Goal: Contribute content: Contribute content

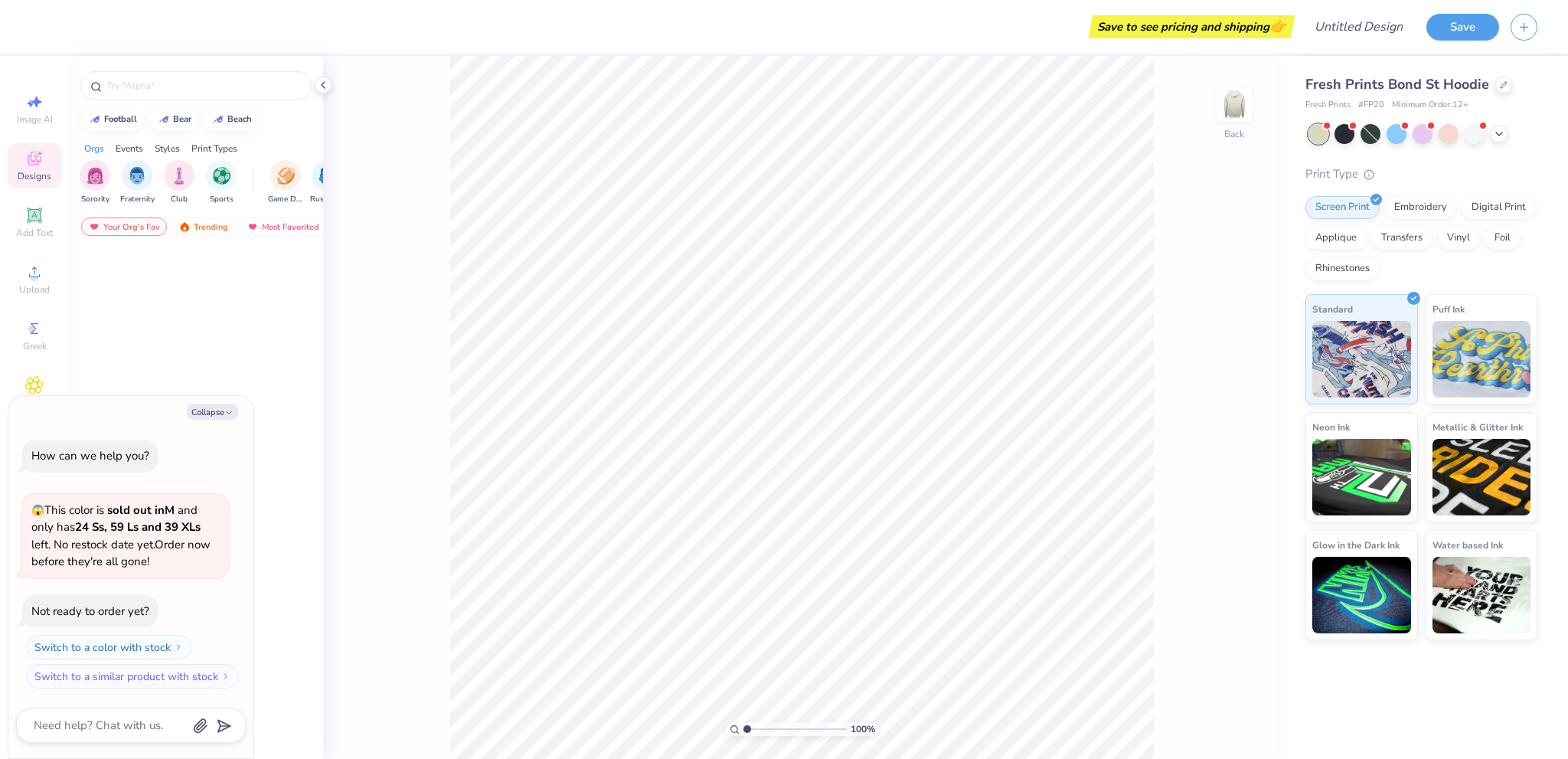
type textarea "x"
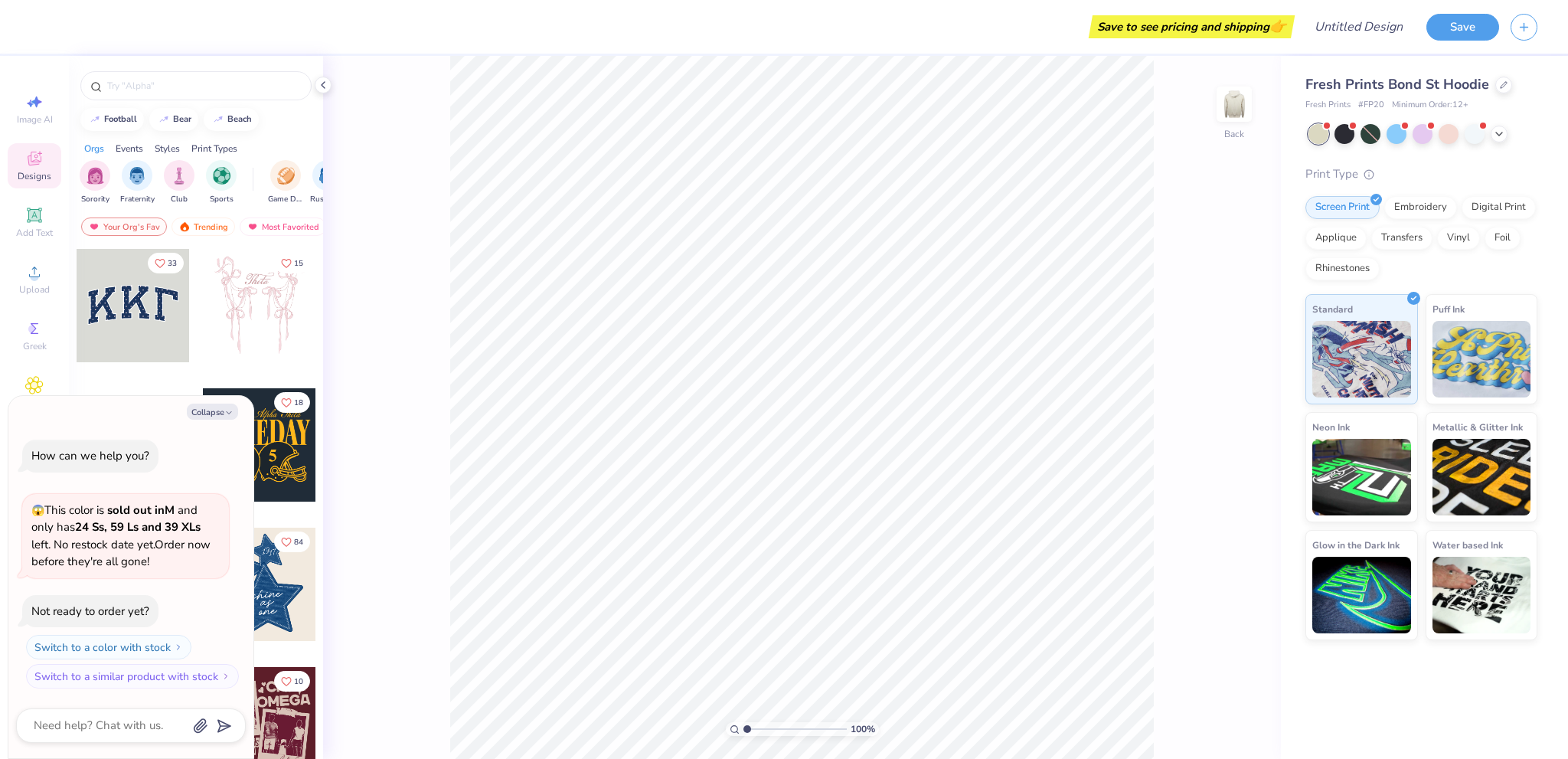
type input "1.1"
type textarea "x"
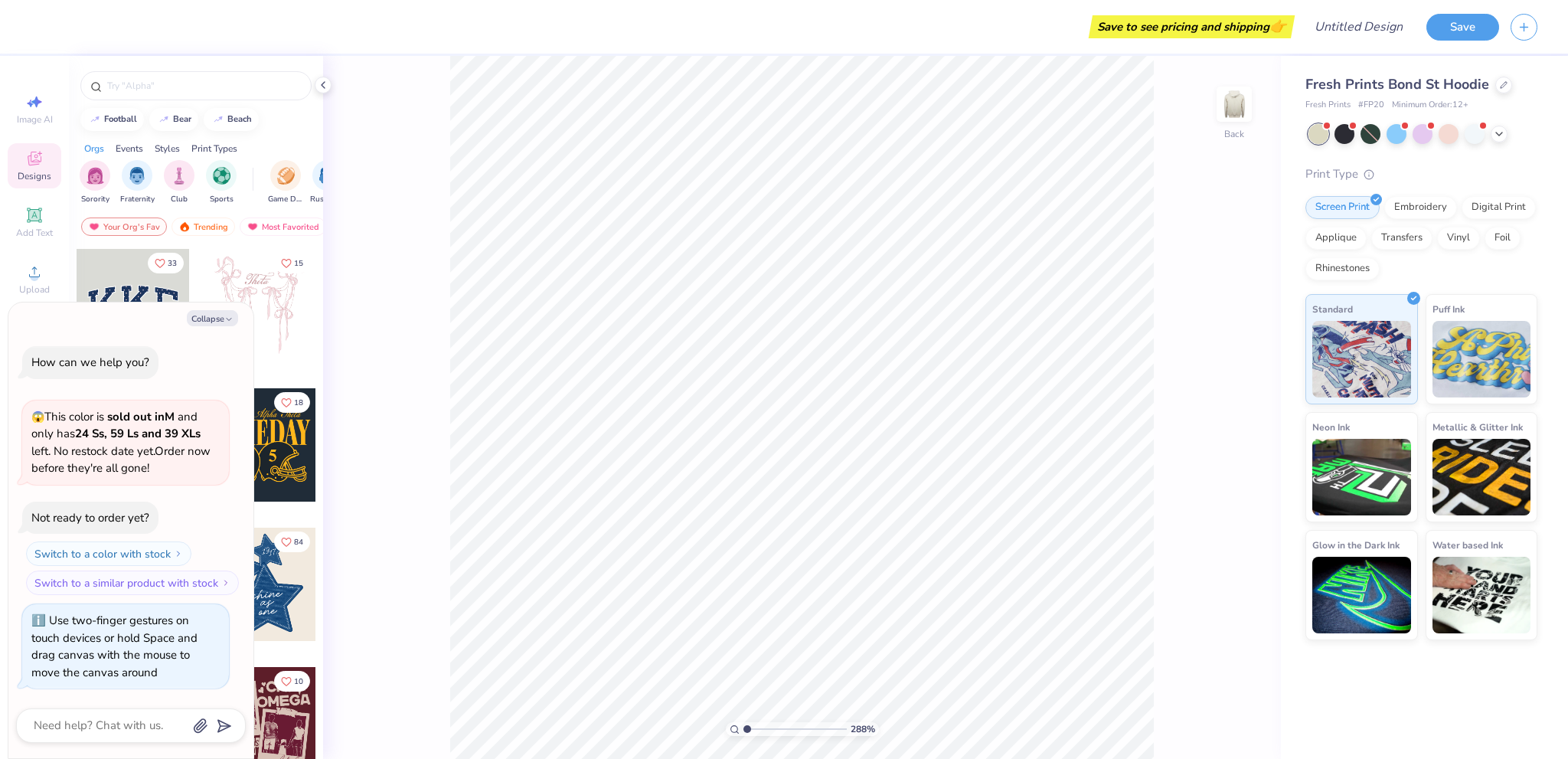
type input "1"
drag, startPoint x: 747, startPoint y: 728, endPoint x: 725, endPoint y: 728, distance: 22.0
click at [743, 736] on input "range" at bounding box center [795, 729] width 103 height 14
click at [1449, 467] on img at bounding box center [1481, 474] width 99 height 77
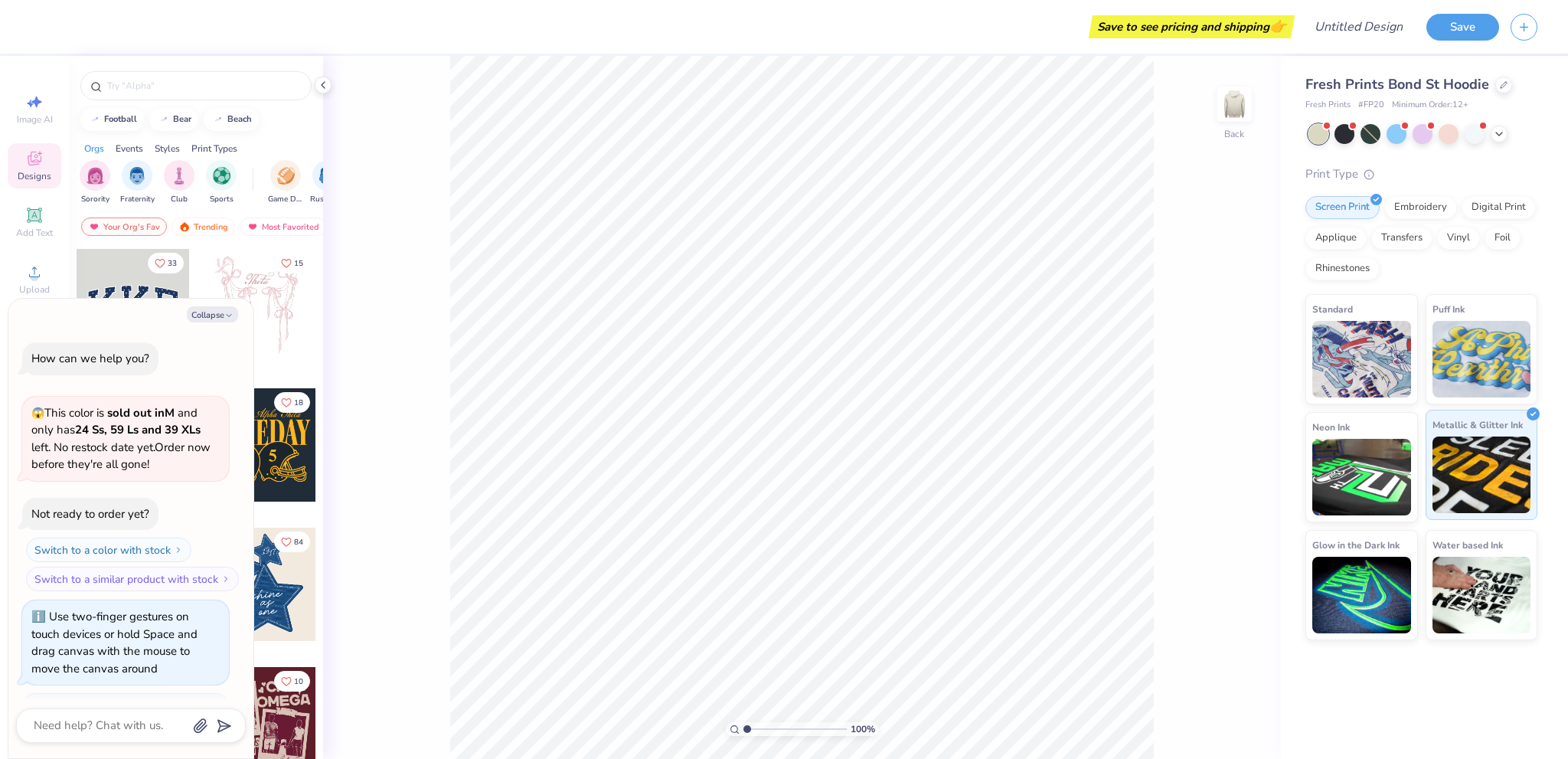
scroll to position [106, 0]
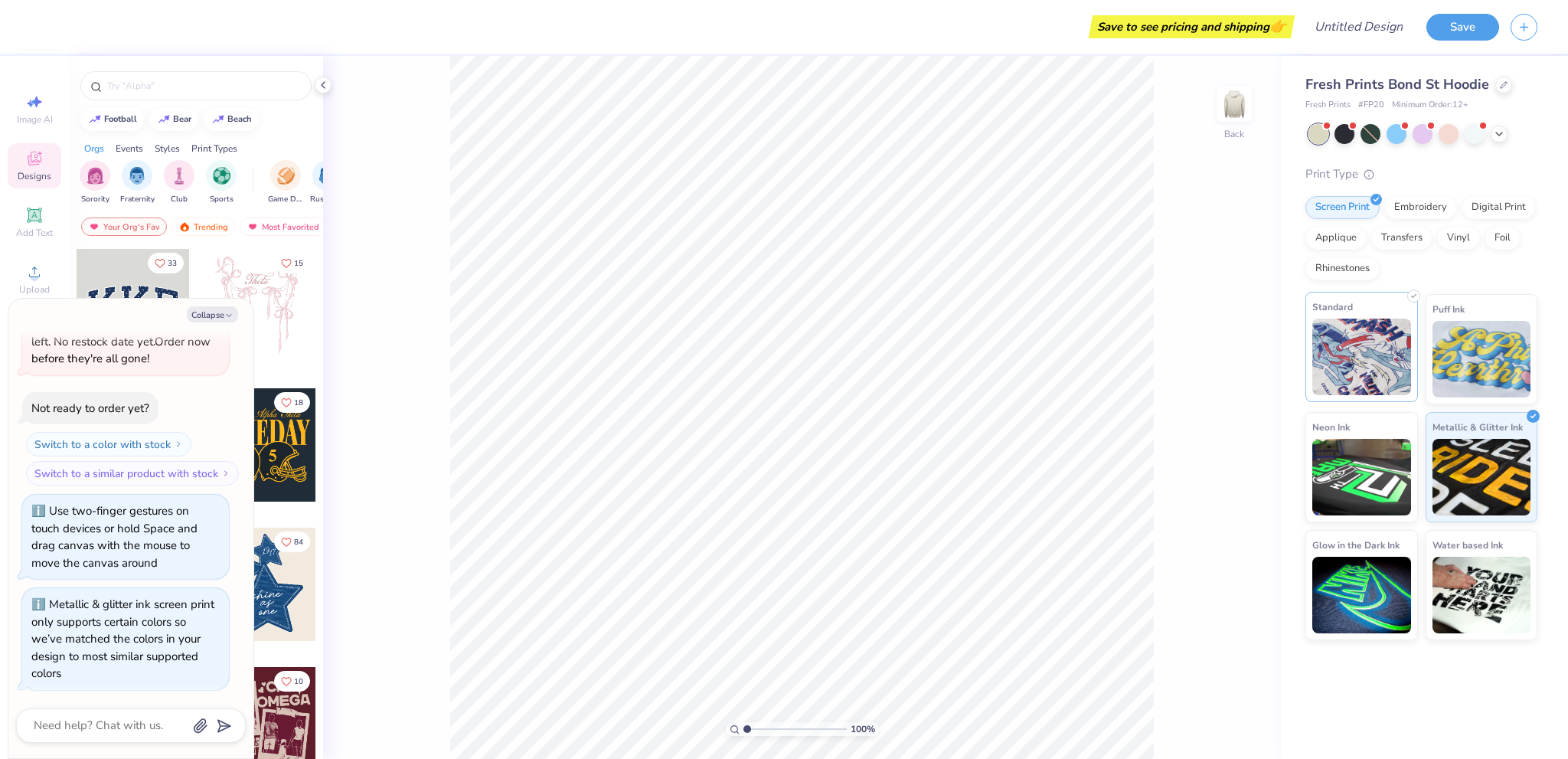
click at [1368, 375] on img at bounding box center [1361, 357] width 99 height 77
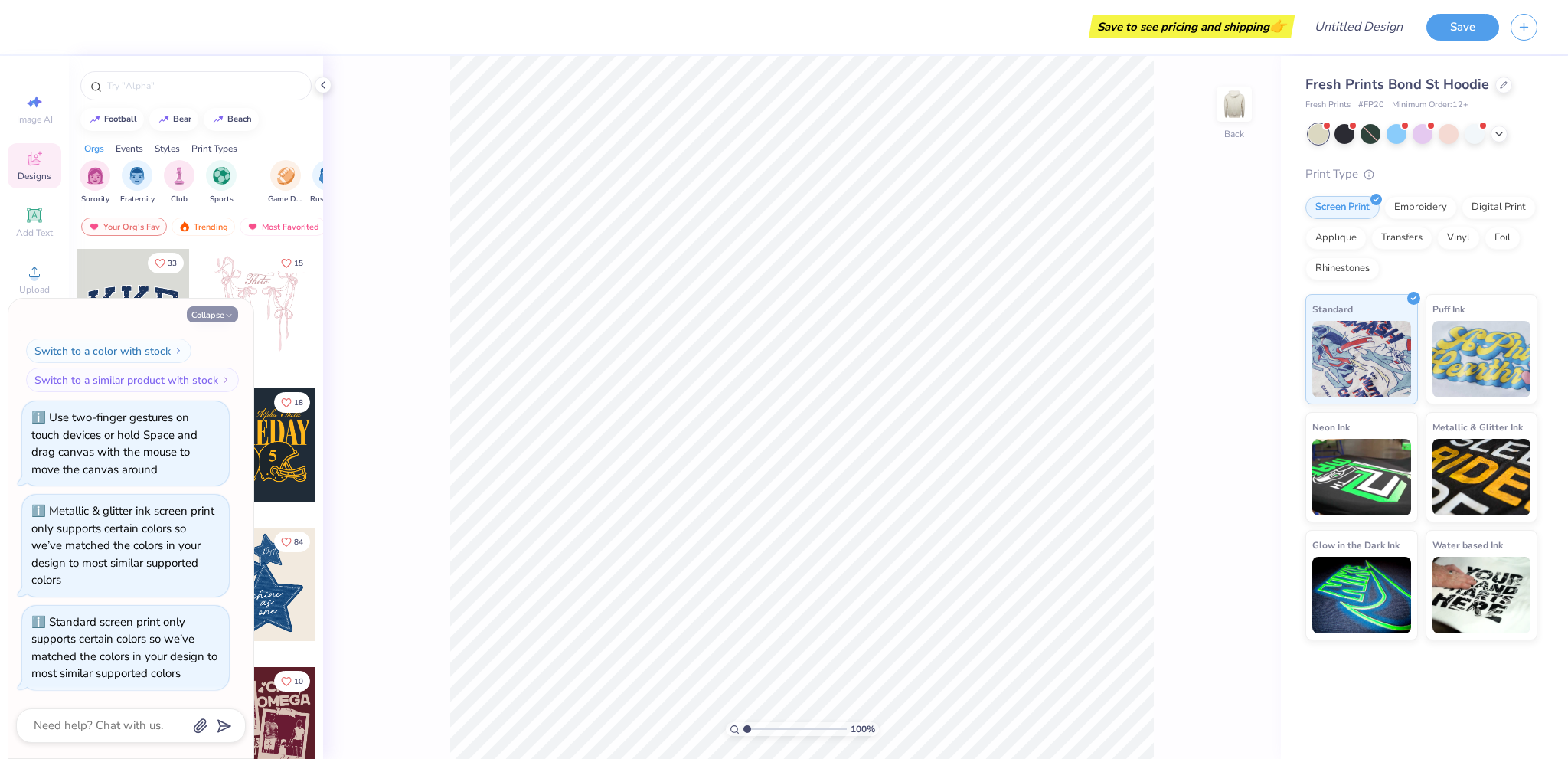
click at [214, 314] on button "Collapse" at bounding box center [212, 314] width 52 height 16
type textarea "x"
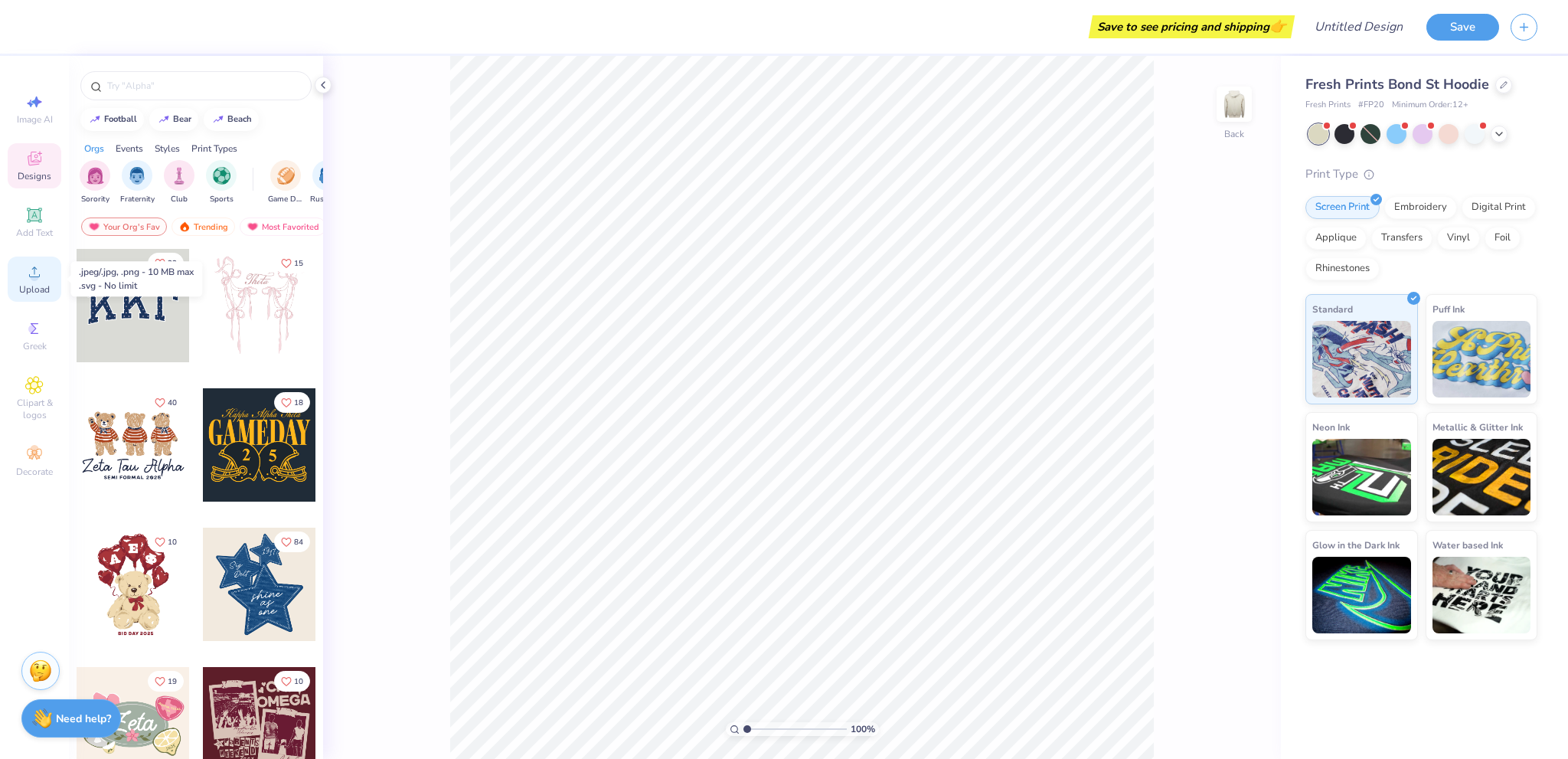
click at [46, 289] on span "Upload" at bounding box center [34, 290] width 31 height 12
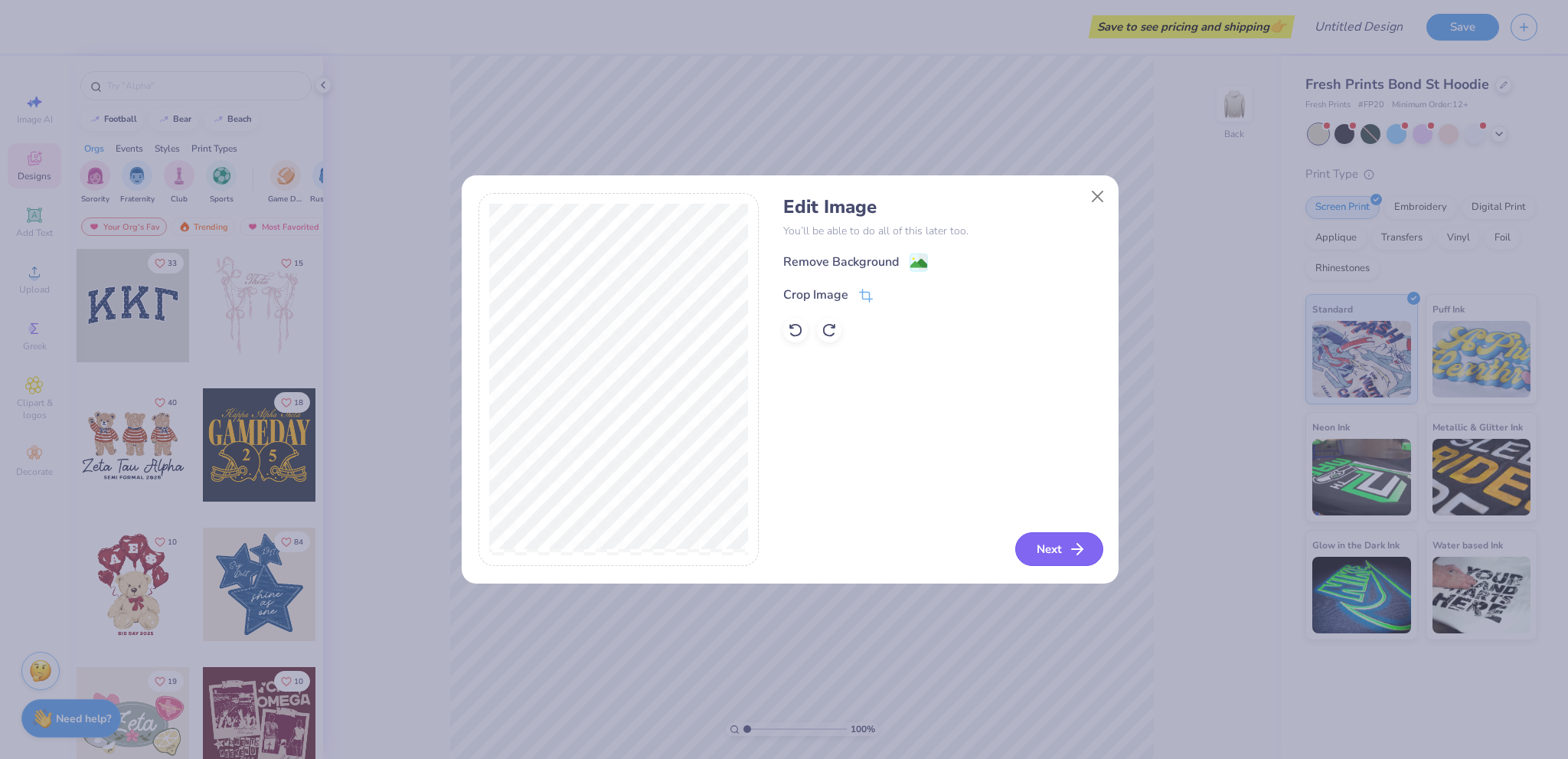
click at [1062, 538] on button "Next" at bounding box center [1059, 548] width 88 height 34
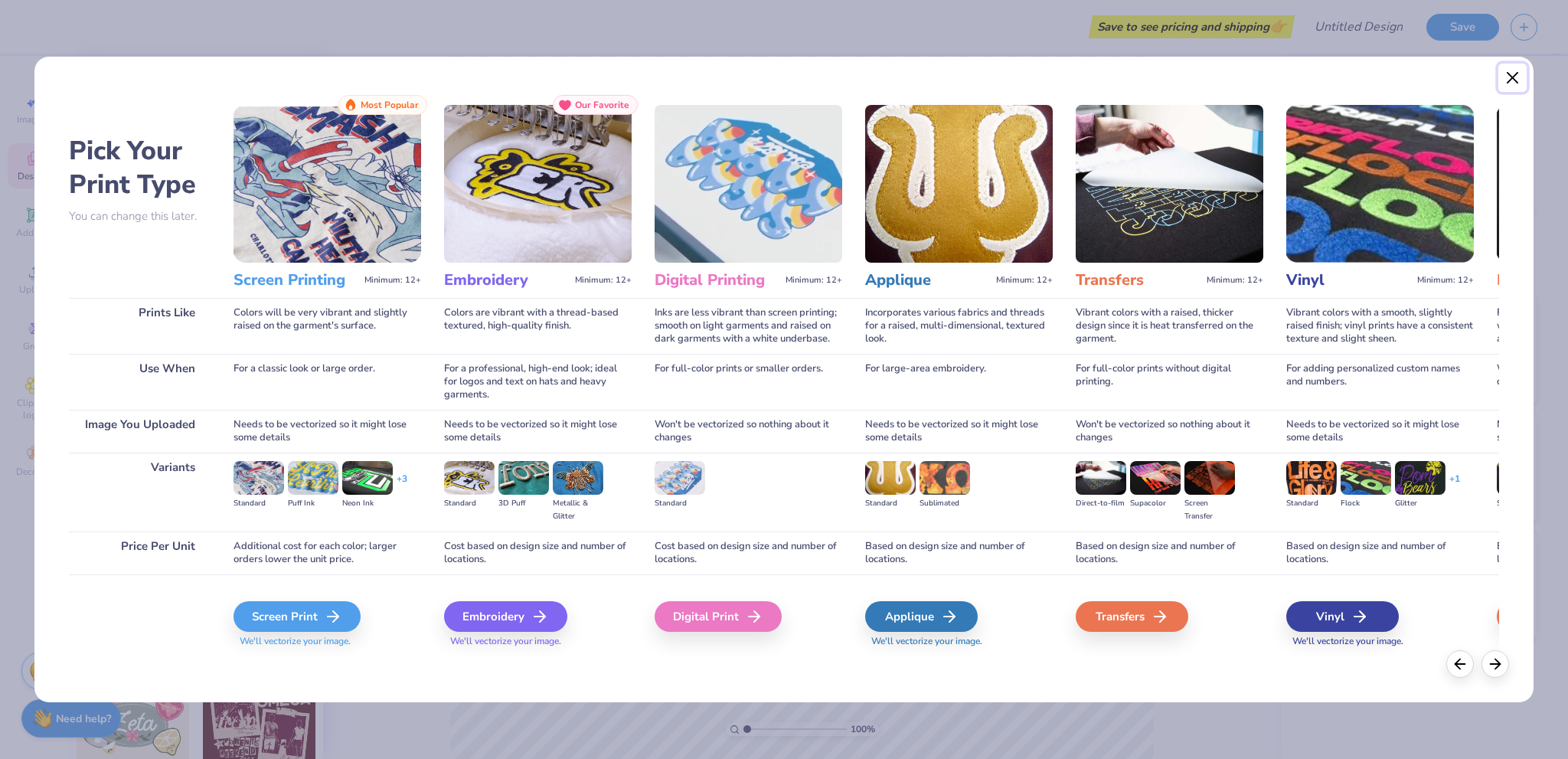
click at [1510, 74] on button "Close" at bounding box center [1513, 78] width 29 height 29
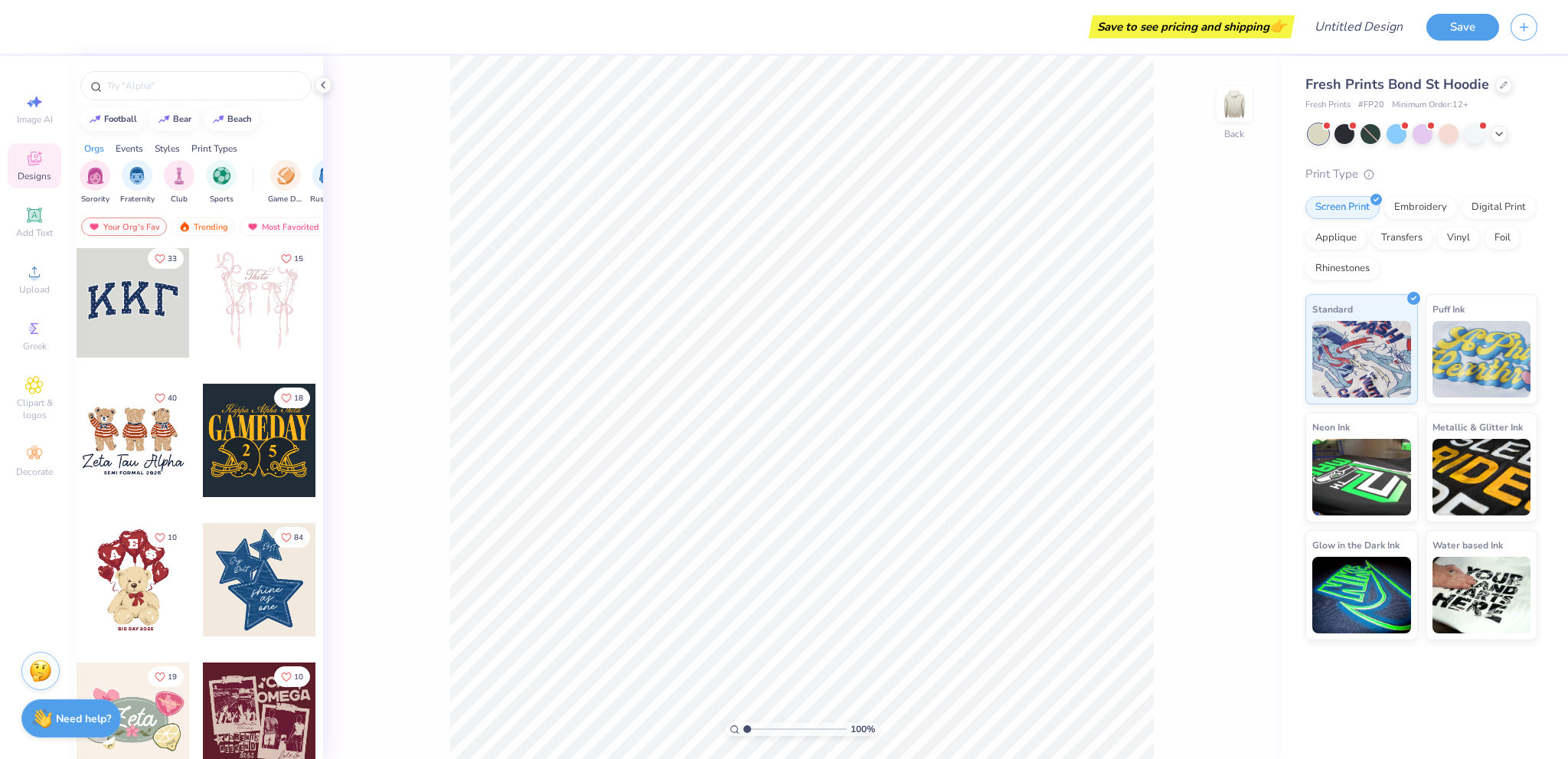
scroll to position [0, 0]
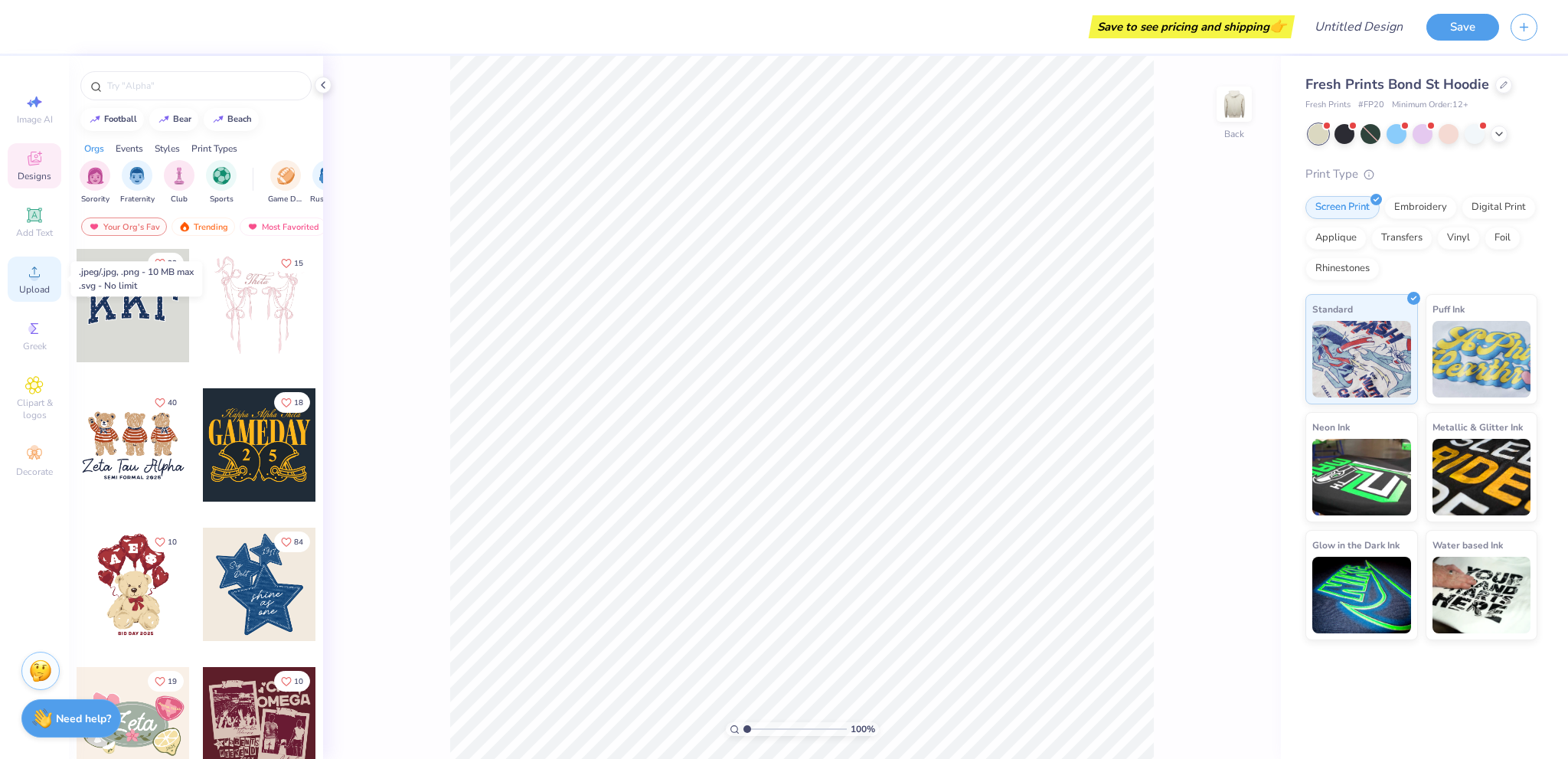
click at [33, 287] on span "Upload" at bounding box center [34, 290] width 31 height 12
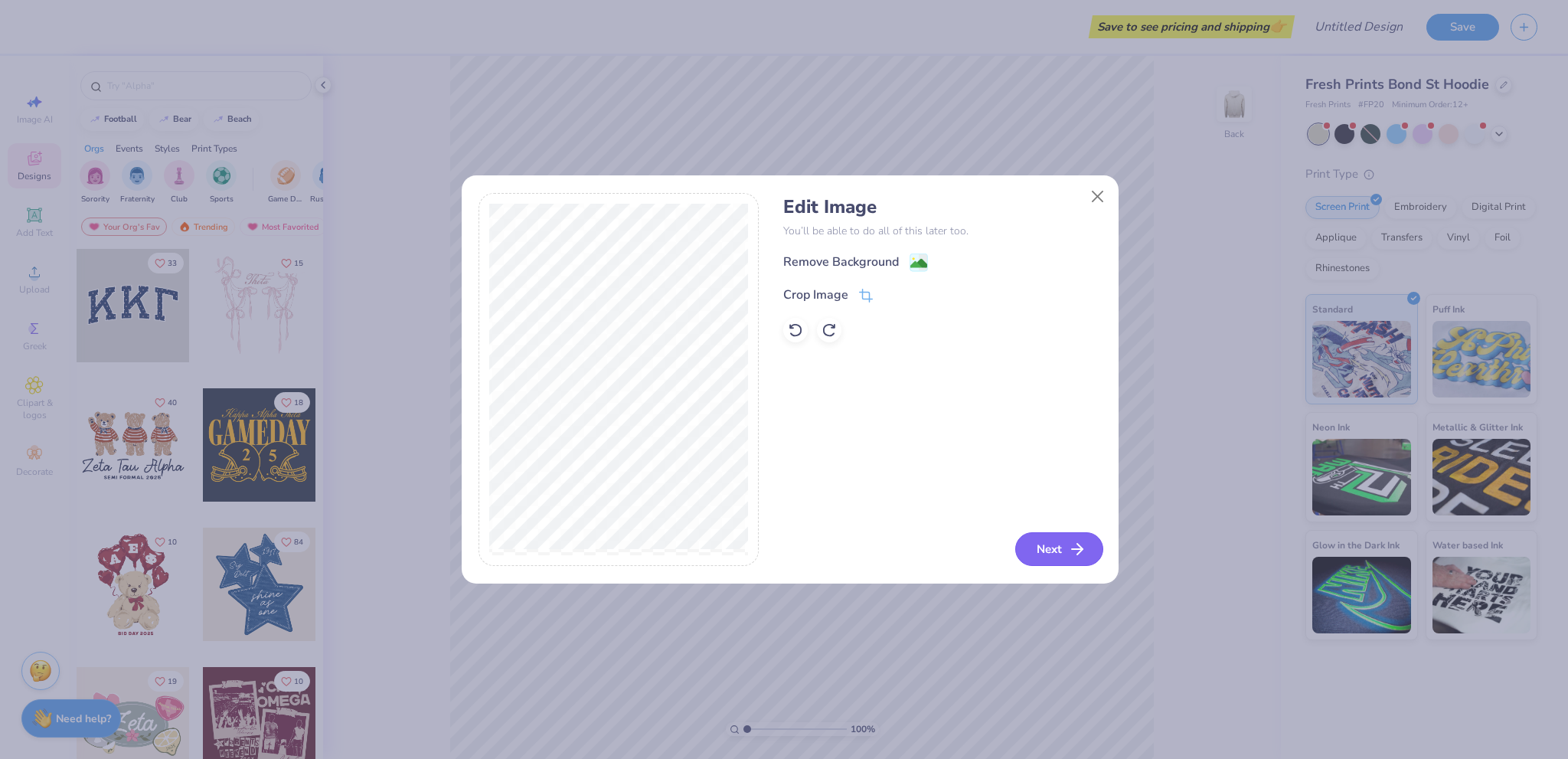
click at [1062, 542] on button "Next" at bounding box center [1059, 548] width 88 height 34
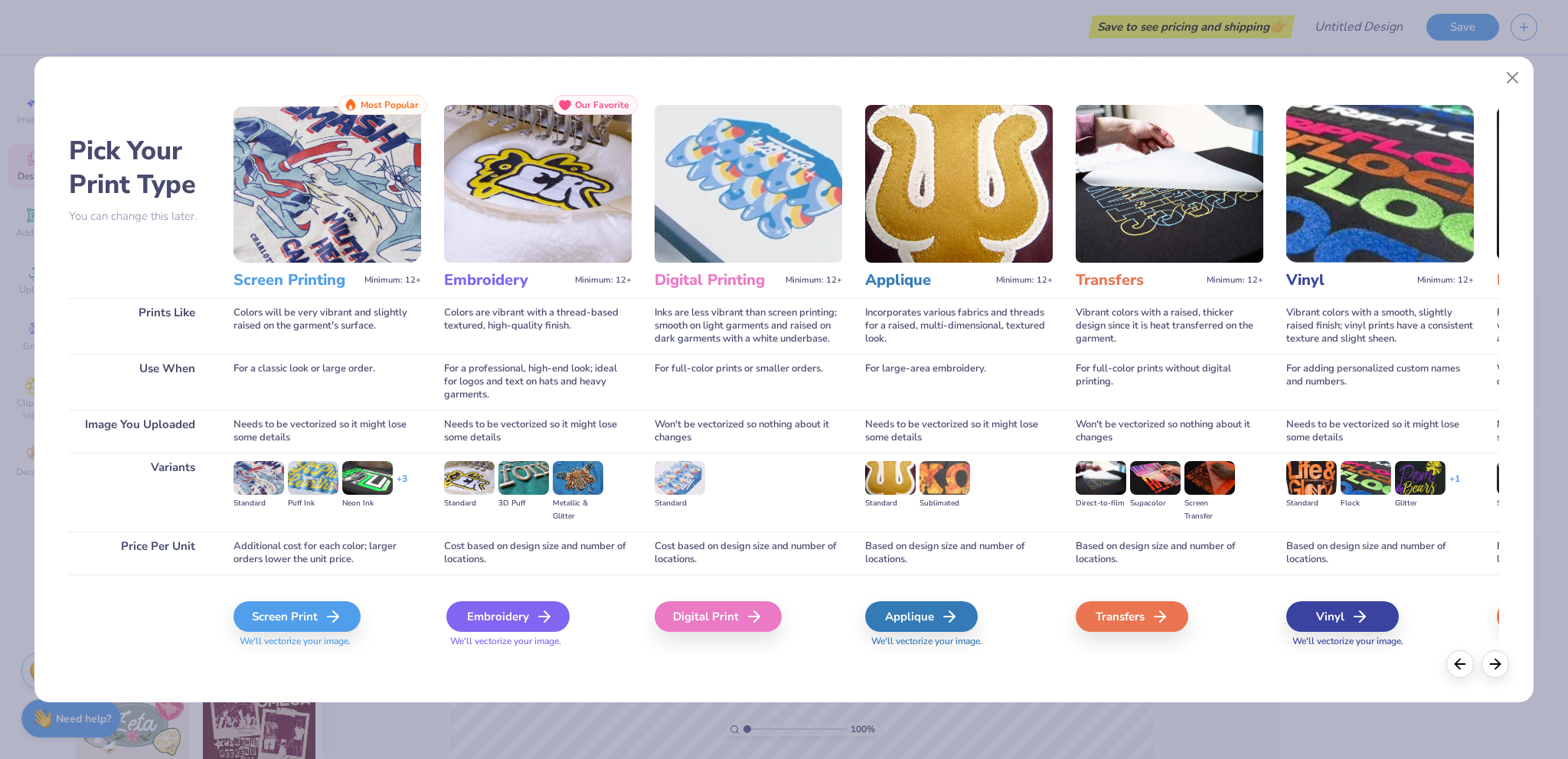
click at [516, 619] on div "Embroidery" at bounding box center [507, 616] width 123 height 31
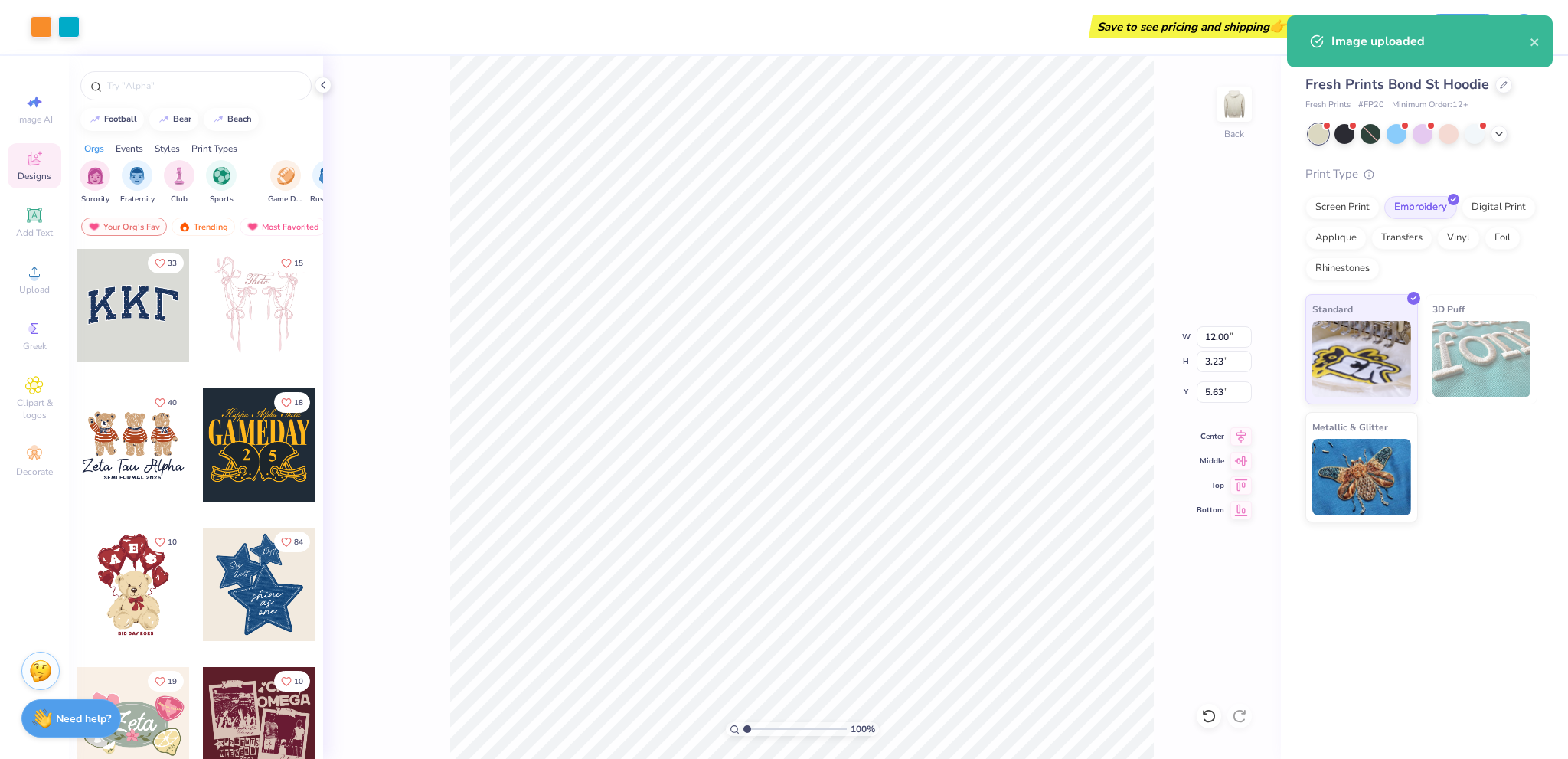
type input "6.31"
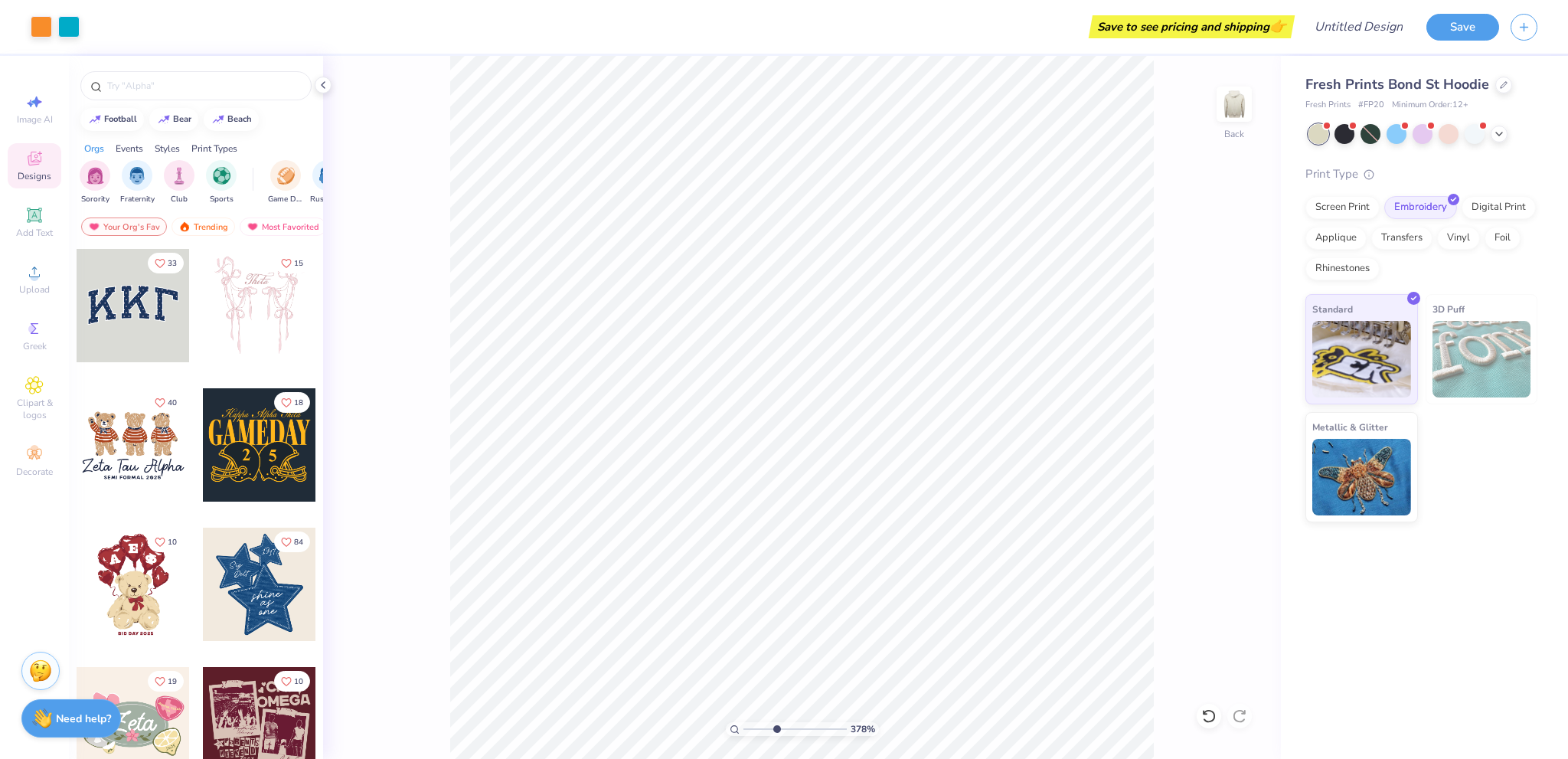
drag, startPoint x: 755, startPoint y: 727, endPoint x: 778, endPoint y: 722, distance: 23.5
click at [776, 728] on input "range" at bounding box center [795, 729] width 103 height 14
drag, startPoint x: 776, startPoint y: 728, endPoint x: 753, endPoint y: 739, distance: 25.5
click at [753, 736] on input "range" at bounding box center [795, 729] width 103 height 14
drag, startPoint x: 756, startPoint y: 731, endPoint x: 738, endPoint y: 731, distance: 18.0
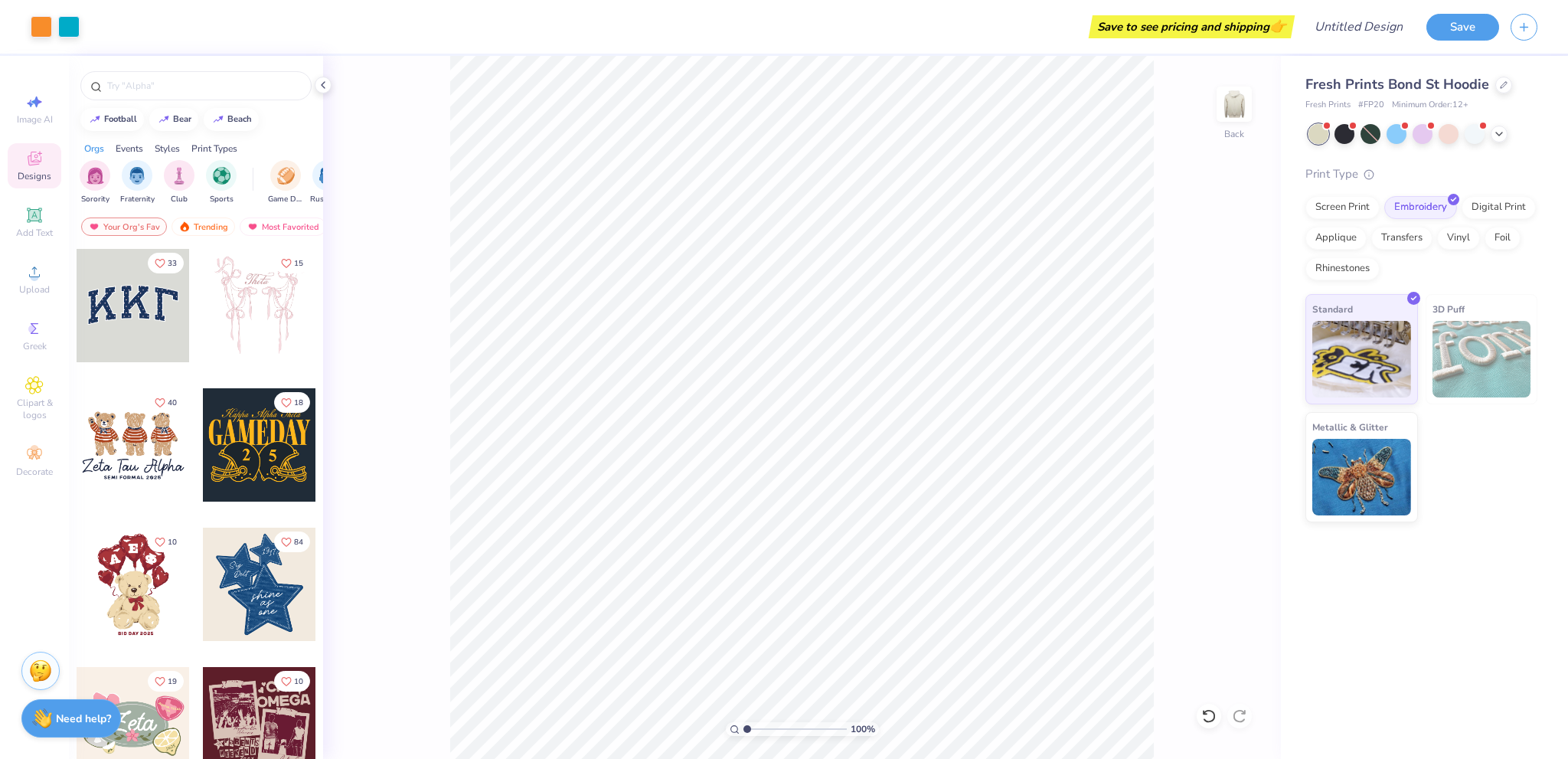
type input "1"
click at [743, 731] on input "range" at bounding box center [795, 729] width 103 height 14
type input "3.00"
click at [1345, 217] on div "Screen Print" at bounding box center [1342, 205] width 74 height 23
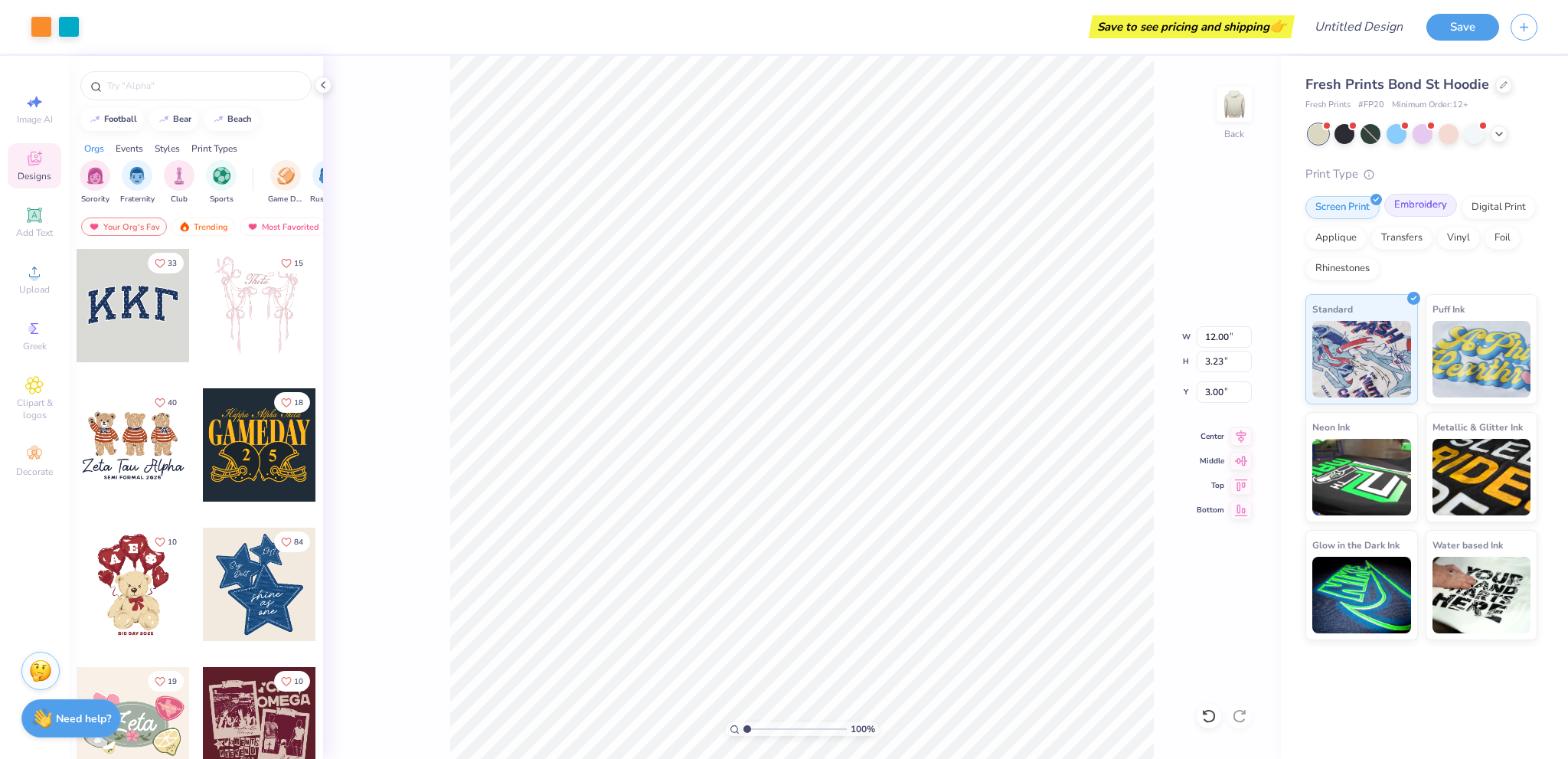
click at [1409, 211] on div "Embroidery" at bounding box center [1420, 205] width 73 height 23
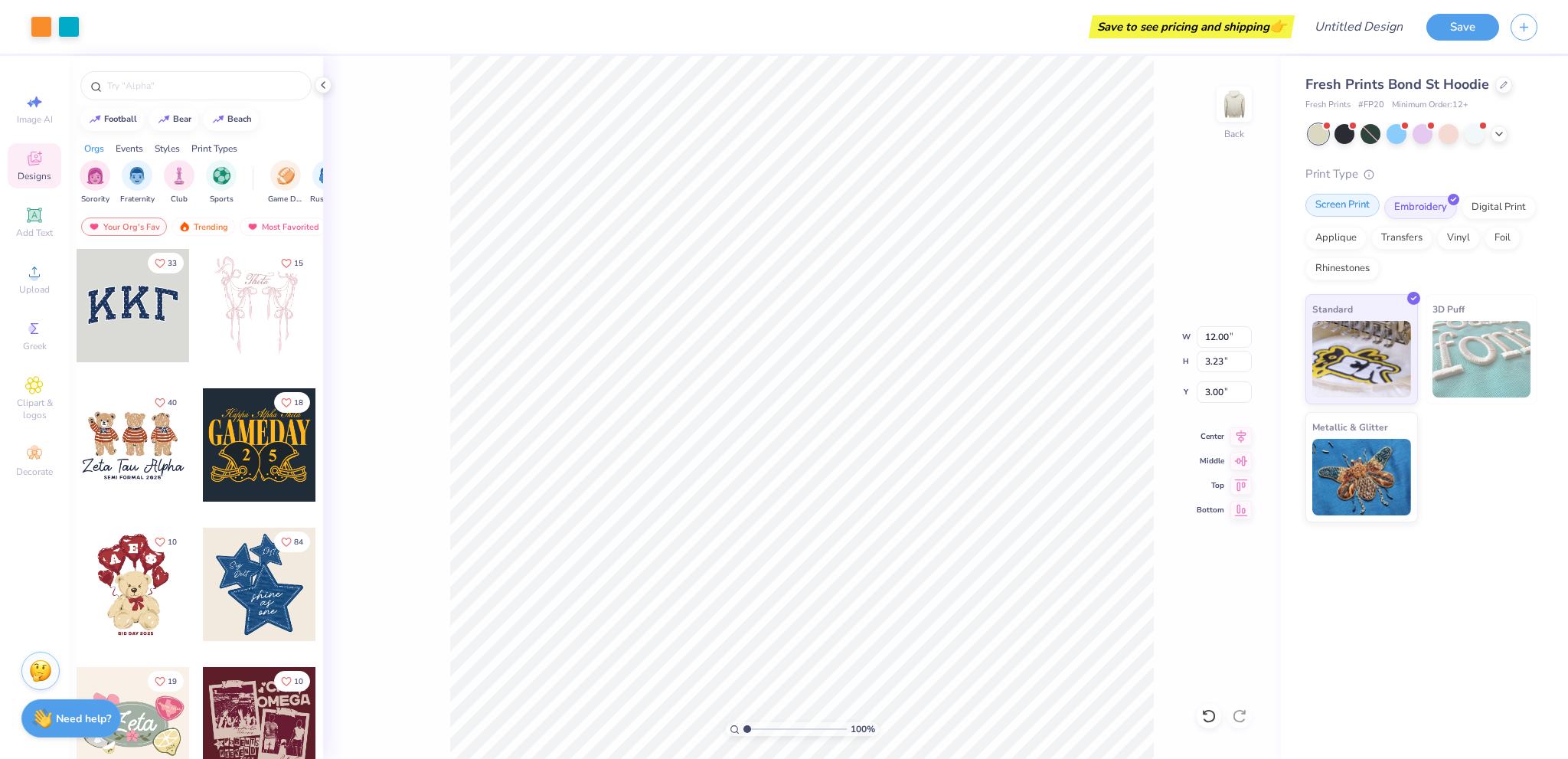
click at [1351, 211] on div "Screen Print" at bounding box center [1342, 205] width 74 height 23
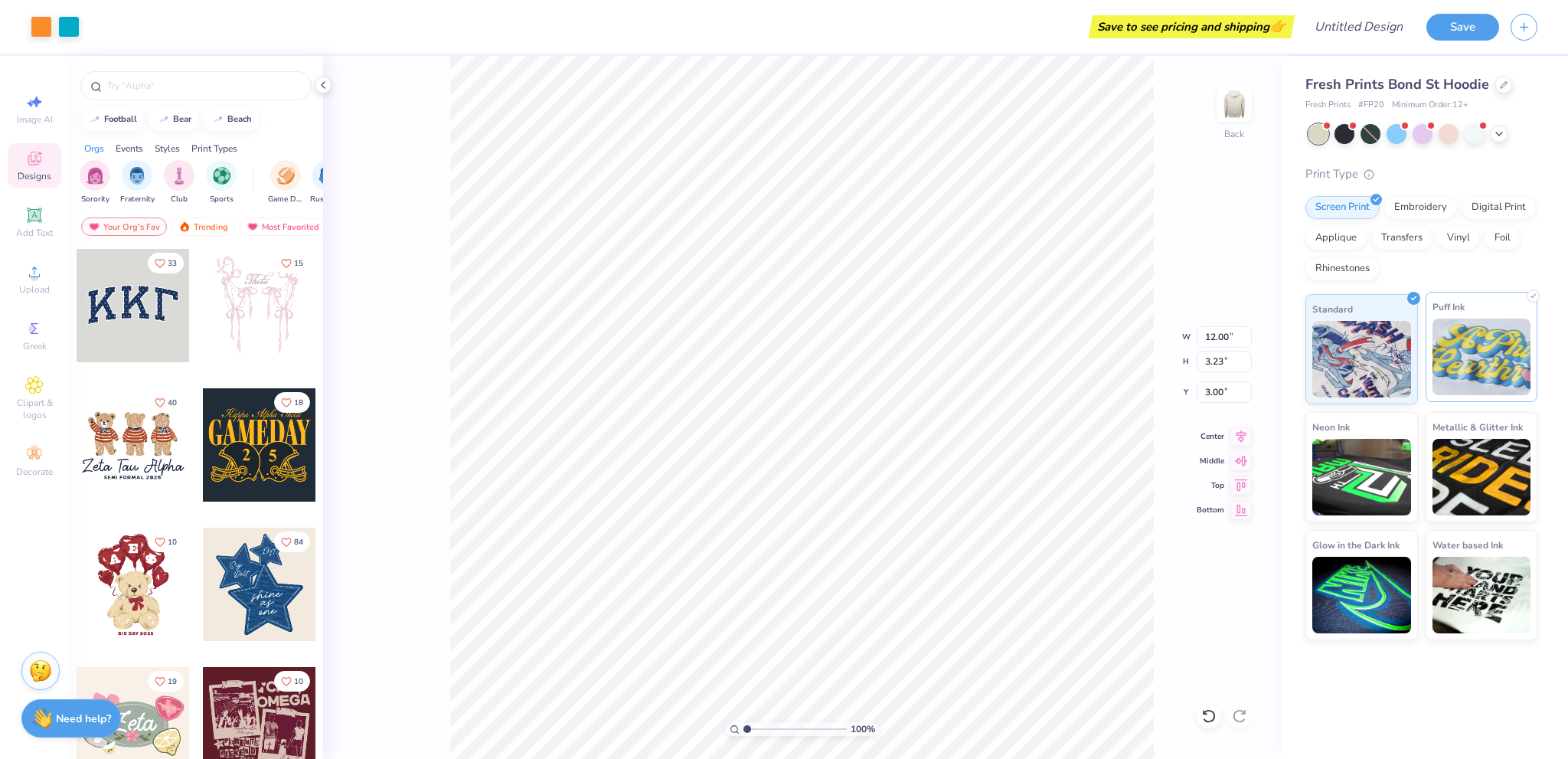
click at [1451, 377] on img at bounding box center [1481, 357] width 99 height 77
click at [1241, 97] on img at bounding box center [1234, 104] width 61 height 61
